Goal: Information Seeking & Learning: Check status

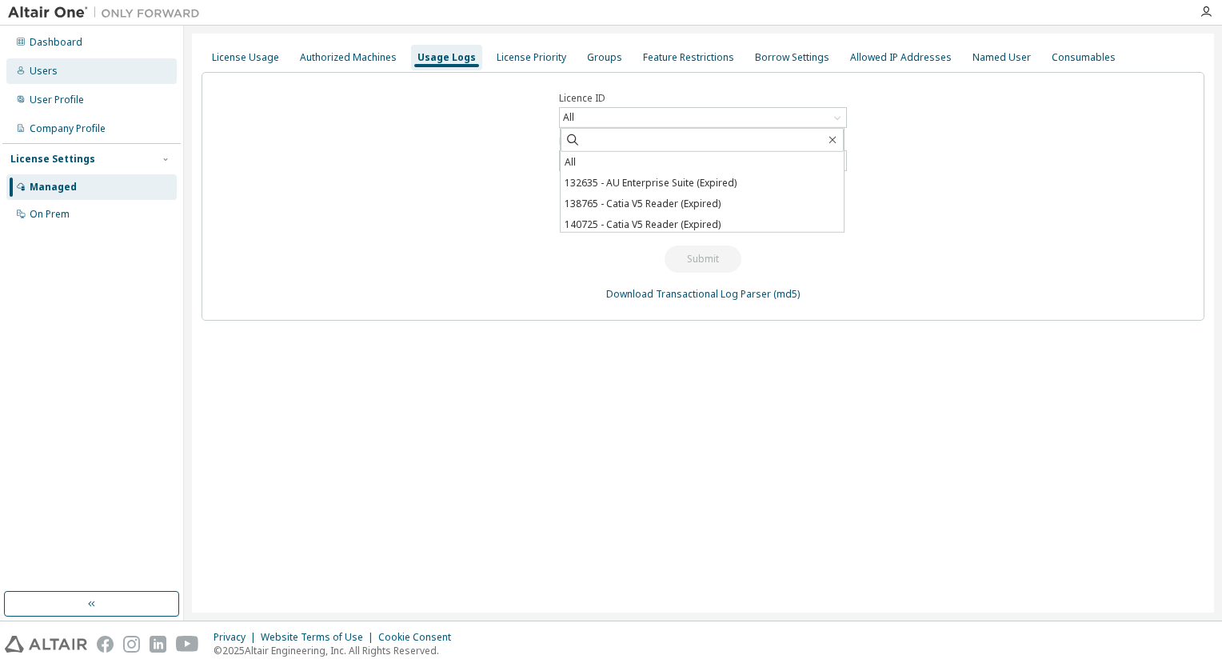
click at [46, 70] on div "Users" at bounding box center [44, 71] width 28 height 13
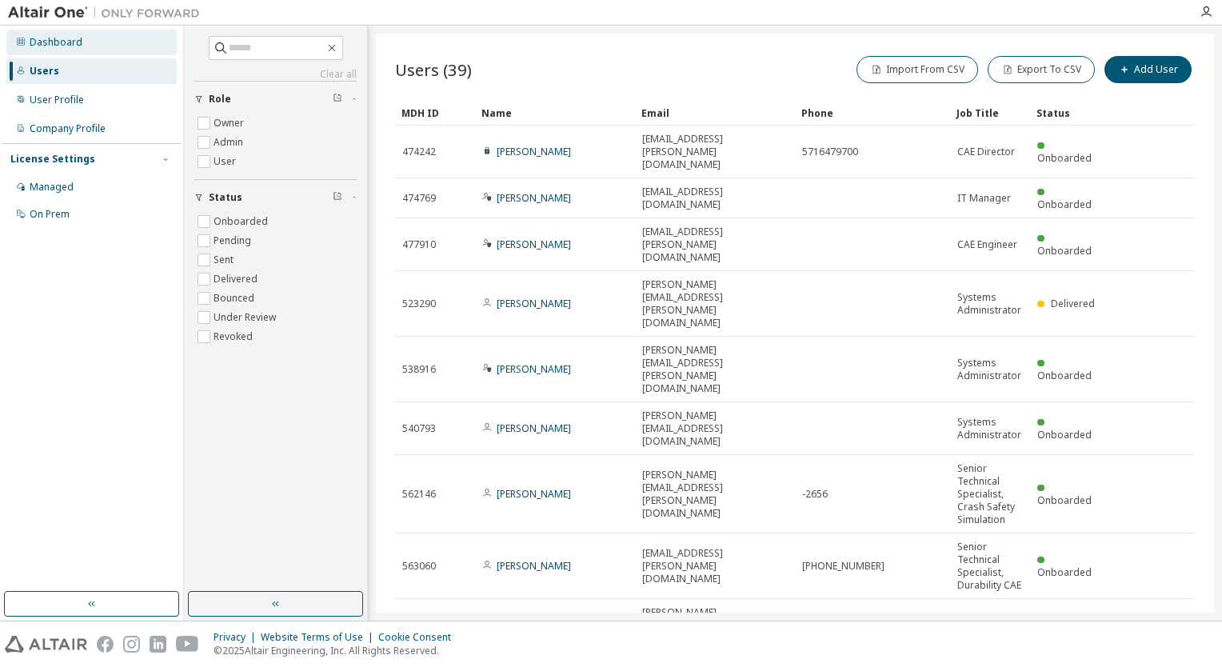
click at [49, 38] on div "Dashboard" at bounding box center [56, 42] width 53 height 13
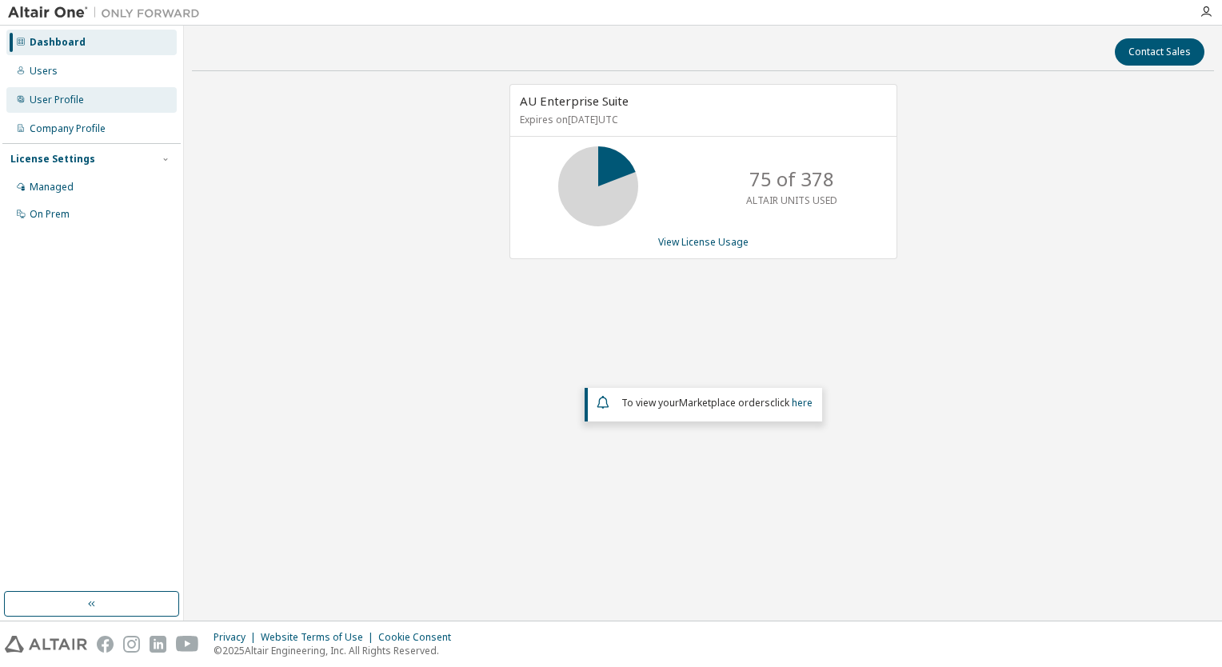
click at [44, 100] on div "User Profile" at bounding box center [57, 100] width 54 height 13
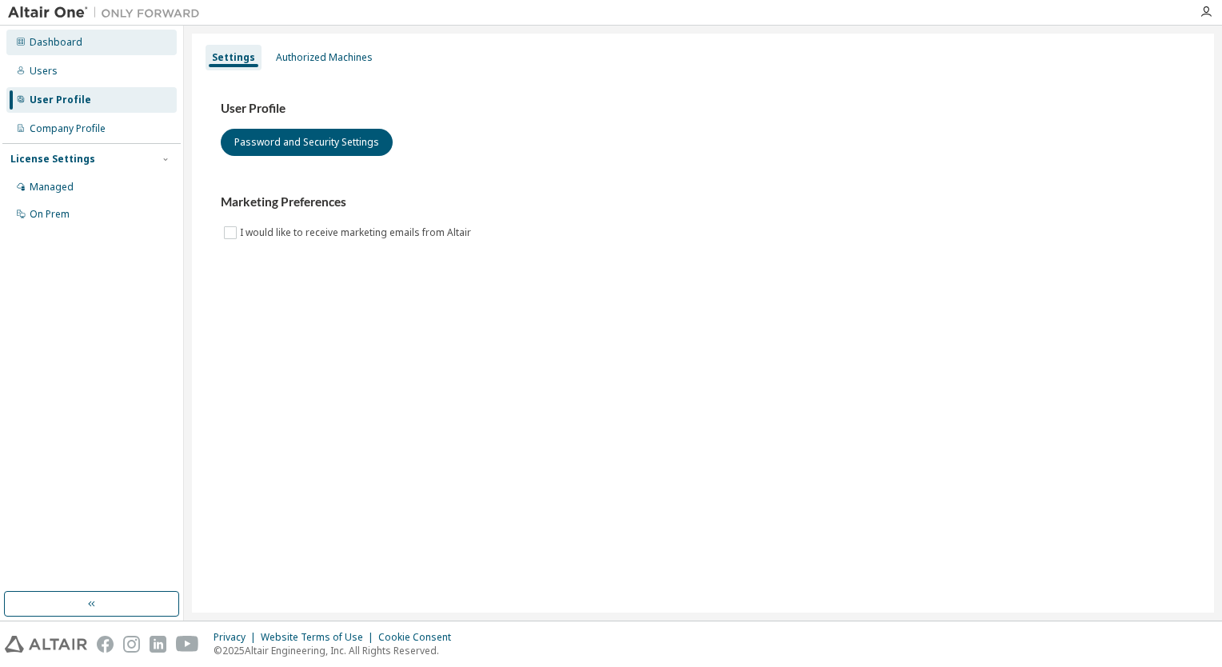
click at [54, 41] on div "Dashboard" at bounding box center [56, 42] width 53 height 13
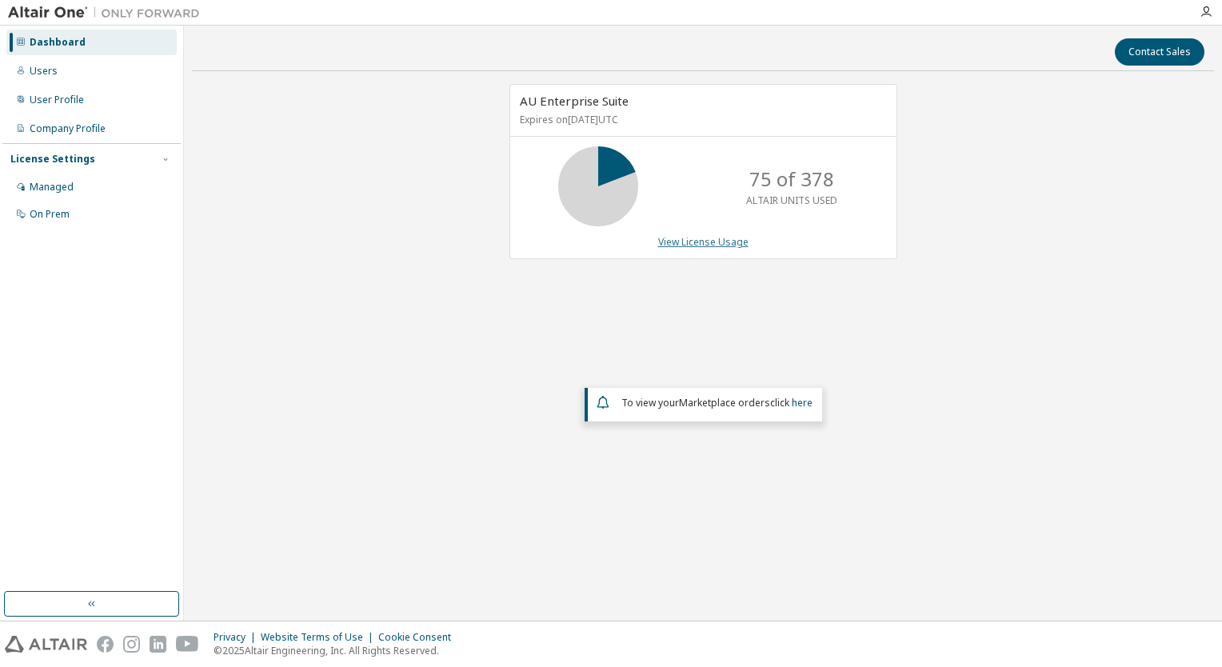
click at [736, 243] on link "View License Usage" at bounding box center [703, 242] width 90 height 14
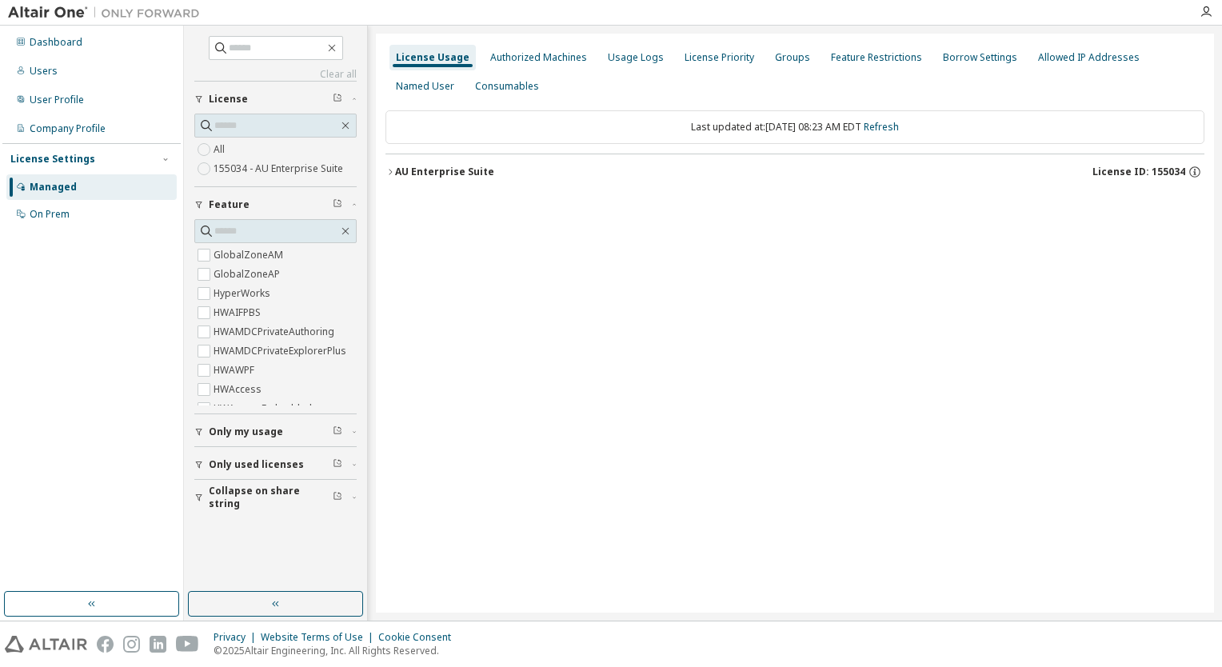
click at [390, 169] on icon "button" at bounding box center [390, 172] width 10 height 10
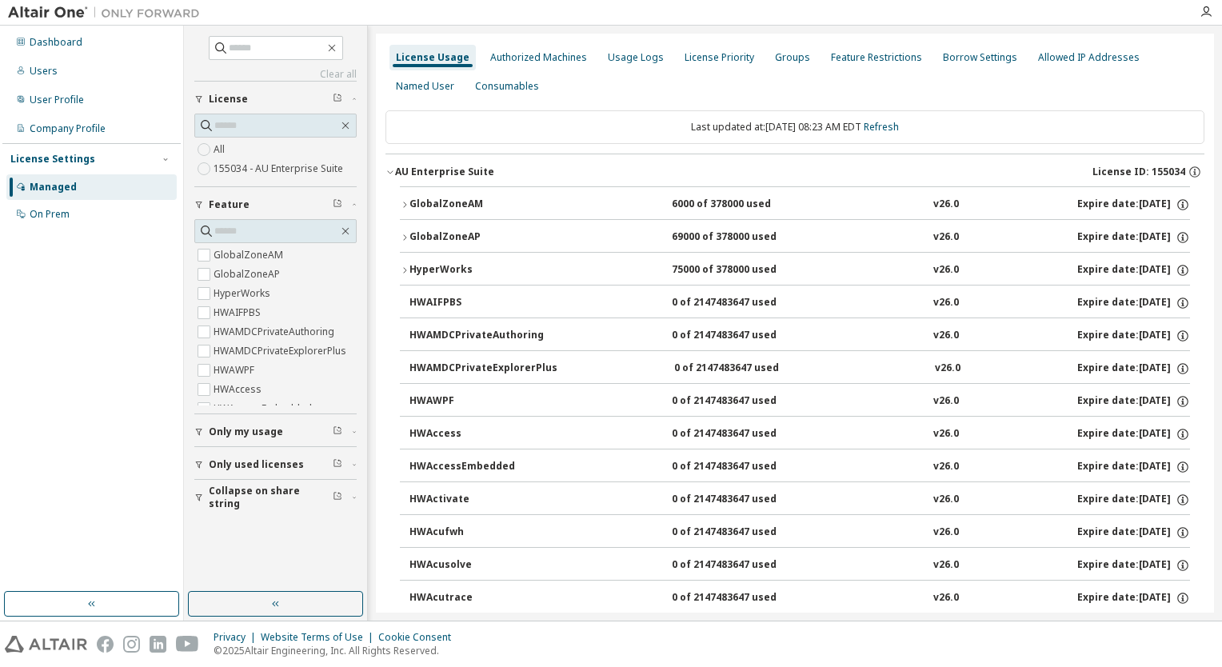
click at [391, 173] on icon "button" at bounding box center [390, 172] width 10 height 10
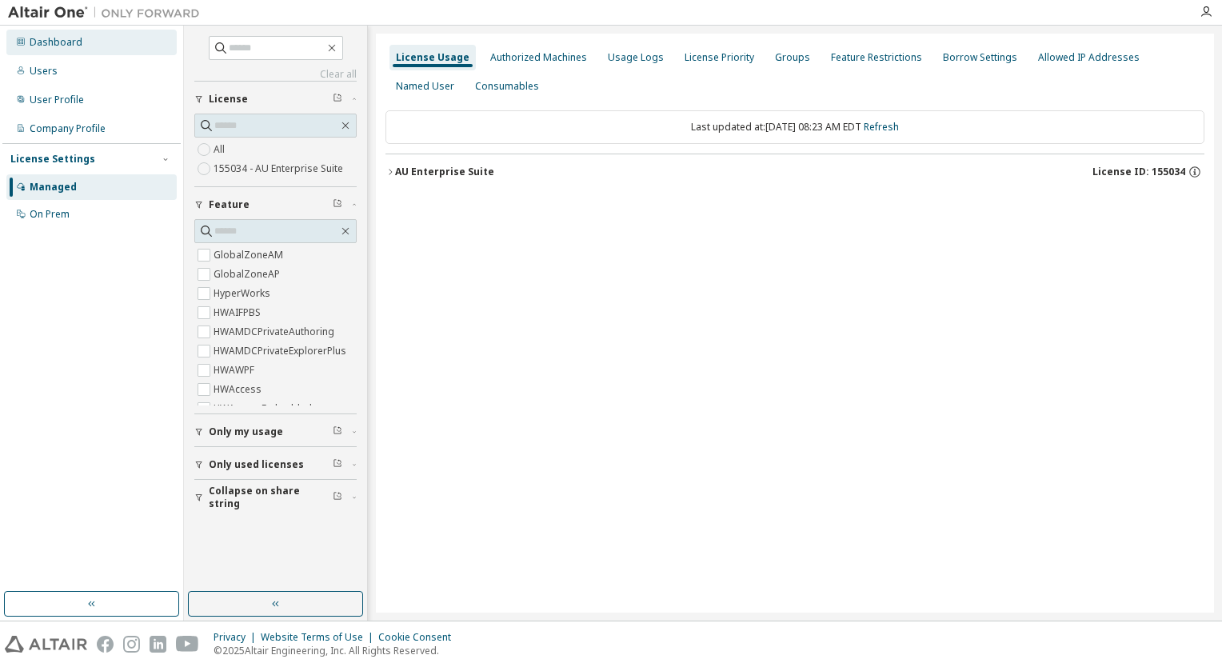
click at [69, 37] on div "Dashboard" at bounding box center [56, 42] width 53 height 13
